Goal: Task Accomplishment & Management: Manage account settings

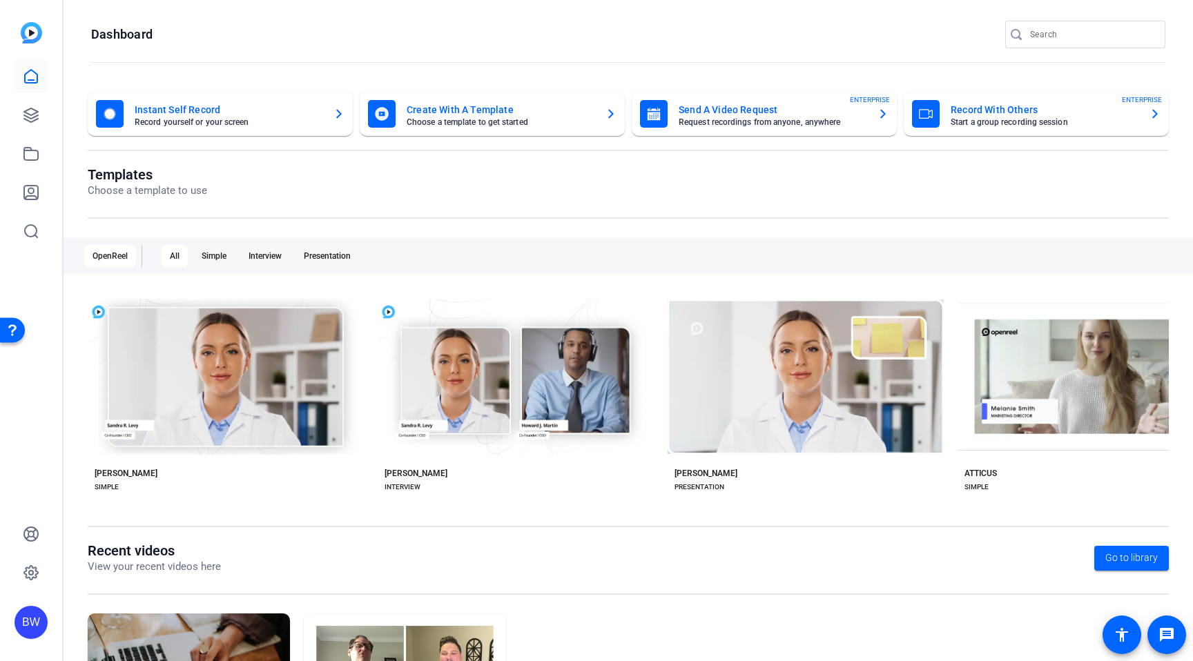
click at [1067, 600] on div "Recent videos View your recent videos here Go to library Matti Simple (35107) A…" at bounding box center [628, 664] width 1081 height 242
click at [1116, 633] on mat-icon "accessibility" at bounding box center [1122, 635] width 17 height 17
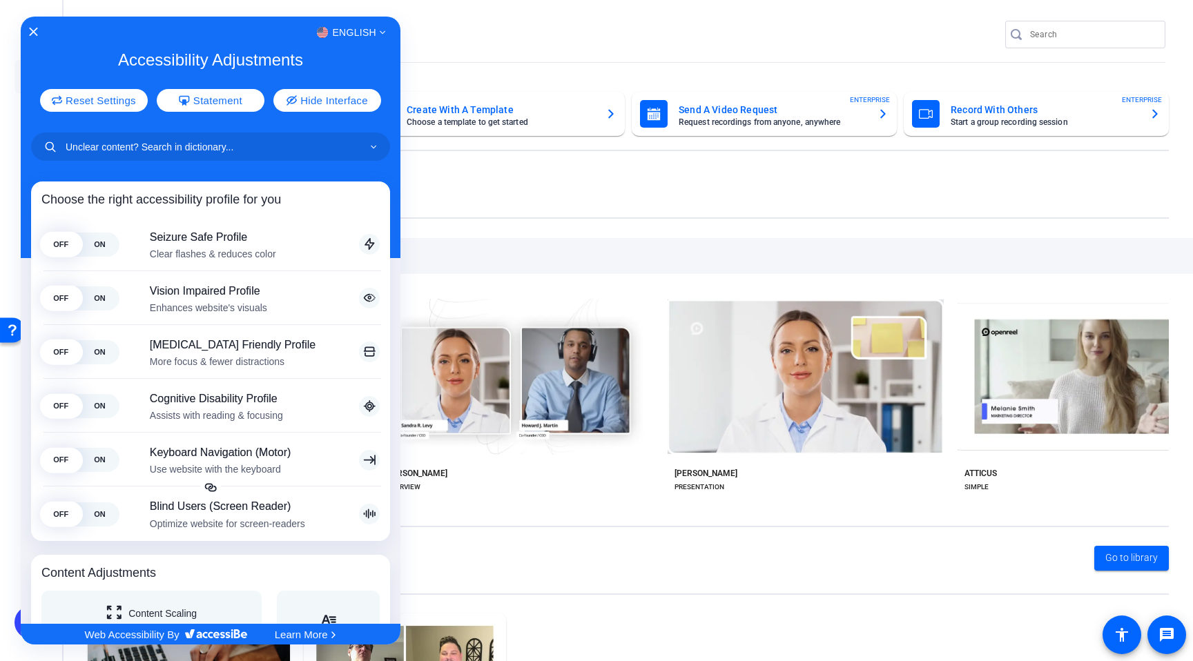
click at [39, 27] on div "English" at bounding box center [211, 32] width 380 height 18
click at [35, 31] on icon "Close Accessibility Interface" at bounding box center [33, 32] width 10 height 10
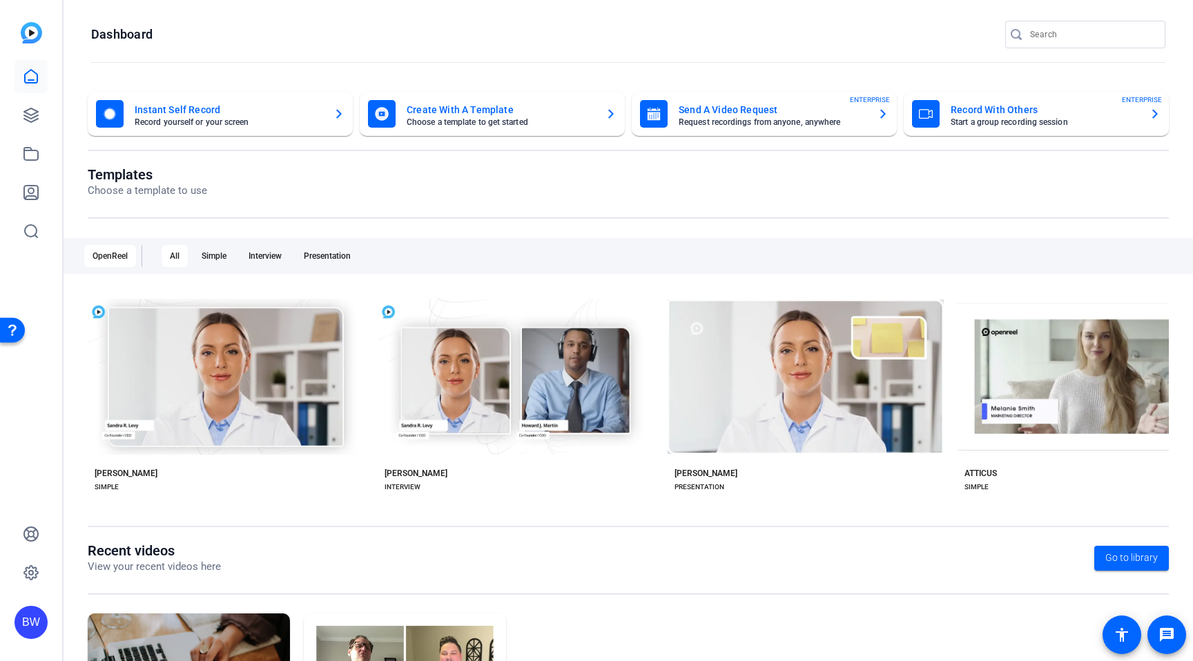
click at [1151, 605] on div "Recent videos View your recent videos here Go to library Matti Simple (35107) A…" at bounding box center [628, 664] width 1081 height 242
click at [1164, 623] on span at bounding box center [1166, 635] width 33 height 33
click at [37, 35] on img at bounding box center [31, 32] width 21 height 21
click at [27, 627] on div "BW" at bounding box center [30, 622] width 33 height 33
click at [32, 597] on div "BW" at bounding box center [39, 602] width 33 height 33
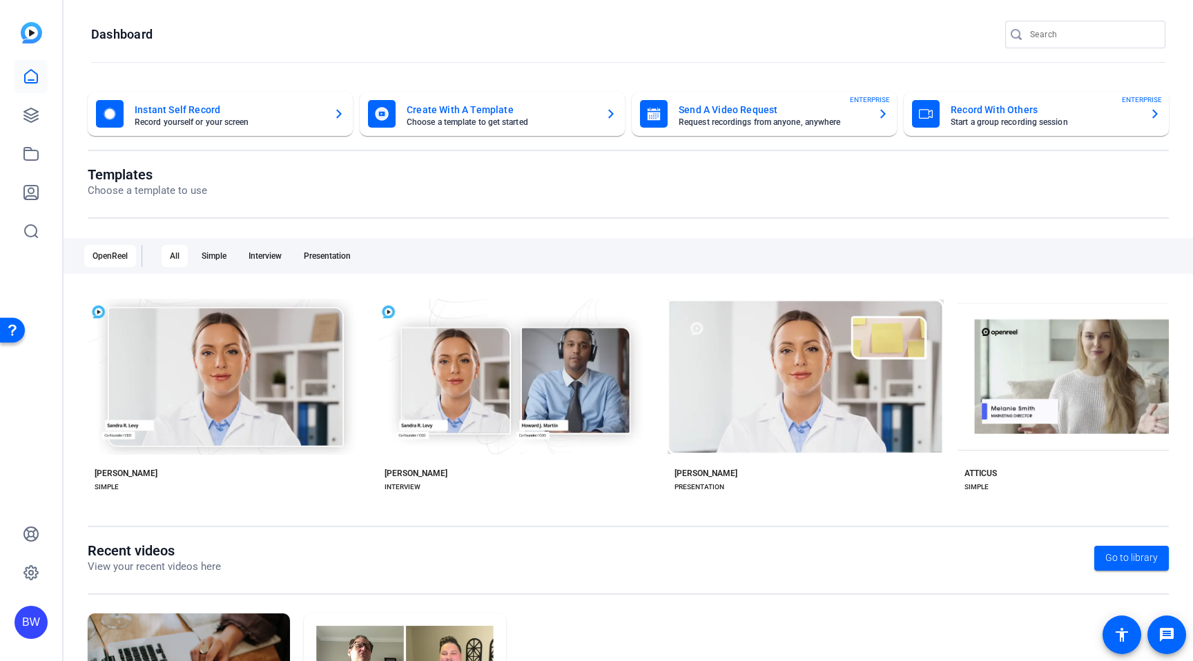
click at [28, 628] on div "BW" at bounding box center [30, 622] width 33 height 33
click at [105, 590] on div "[PERSON_NAME]" at bounding box center [111, 593] width 97 height 14
click at [40, 629] on div "BW" at bounding box center [30, 622] width 33 height 33
click at [182, 594] on mat-icon "logout" at bounding box center [183, 602] width 17 height 17
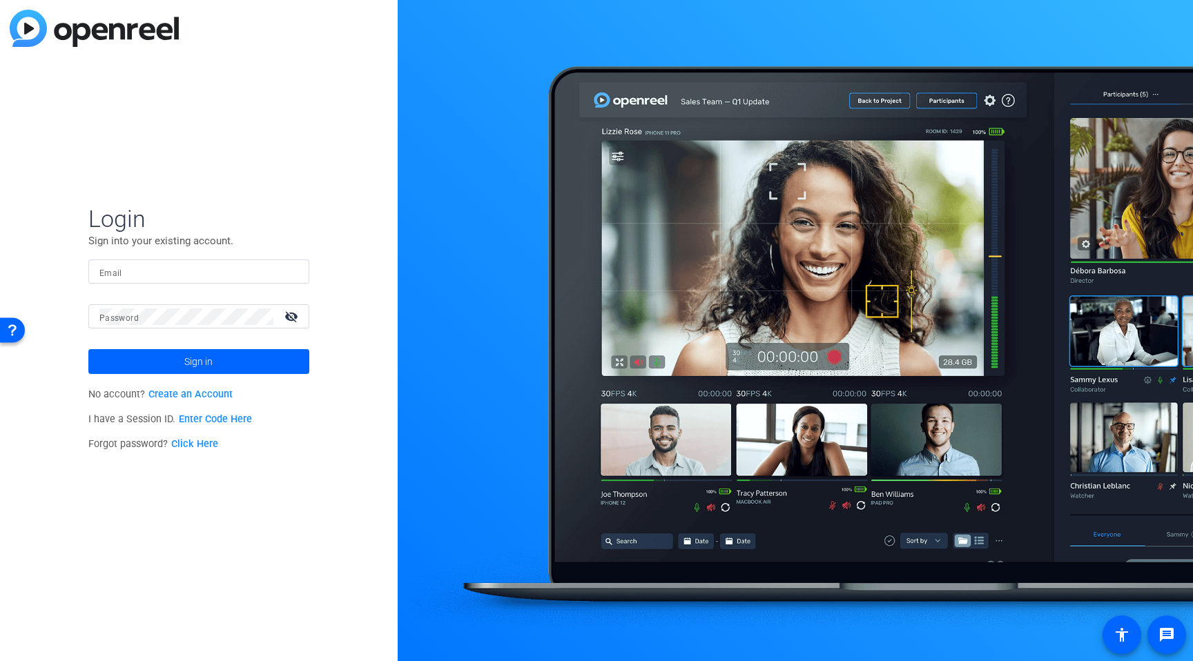
type input "[DOMAIN_NAME][EMAIL_ADDRESS][DOMAIN_NAME]"
click at [173, 268] on input "[DOMAIN_NAME][EMAIL_ADDRESS][DOMAIN_NAME]" at bounding box center [198, 272] width 199 height 17
